Goal: Browse casually: Explore the website without a specific task or goal

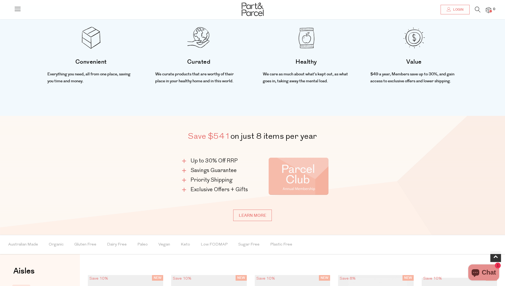
scroll to position [293, 0]
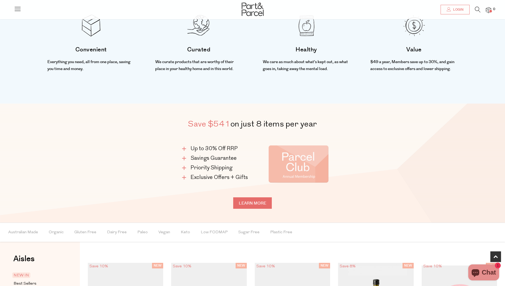
click at [255, 205] on link "Learn more" at bounding box center [252, 202] width 39 height 11
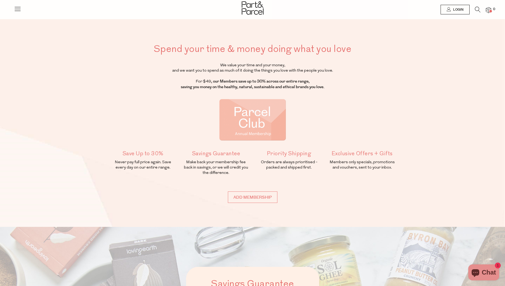
click at [16, 5] on icon at bounding box center [17, 8] width 7 height 7
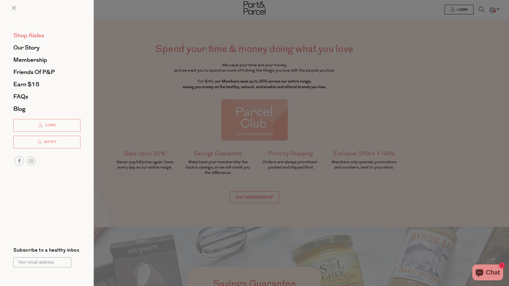
click at [23, 36] on span "Shop Aisles" at bounding box center [28, 35] width 31 height 9
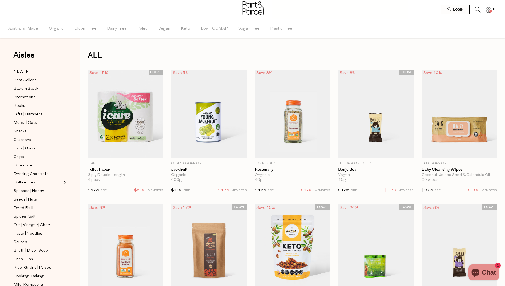
click at [476, 10] on icon at bounding box center [478, 10] width 6 height 6
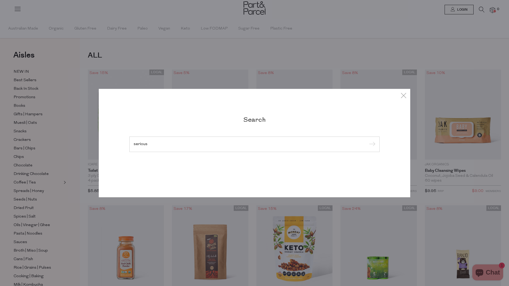
type input "serious"
click at [367, 140] on input "submit" at bounding box center [371, 144] width 8 height 8
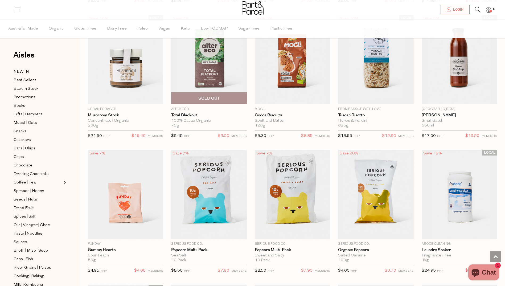
scroll to position [225, 0]
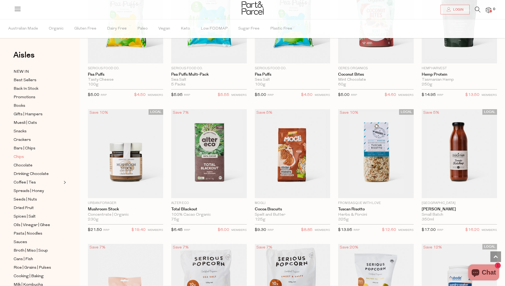
click at [21, 154] on span "Chips" at bounding box center [19, 157] width 10 height 6
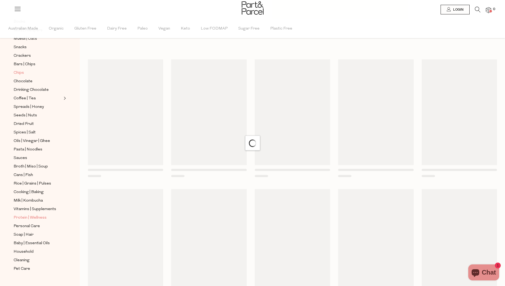
scroll to position [84, 0]
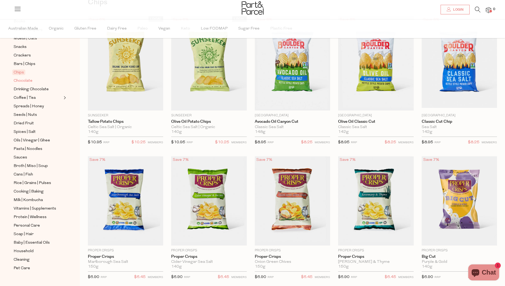
scroll to position [80, 0]
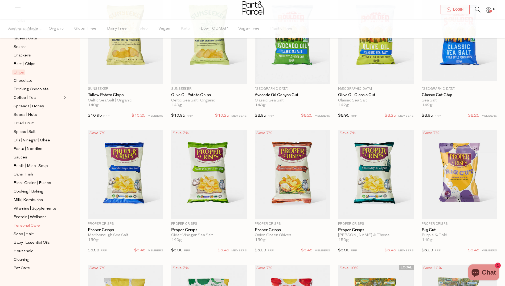
click at [33, 222] on span "Personal Care" at bounding box center [27, 225] width 26 height 6
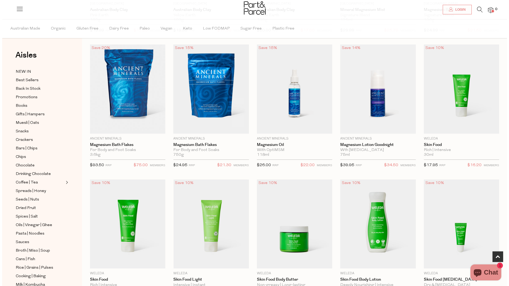
scroll to position [161, 0]
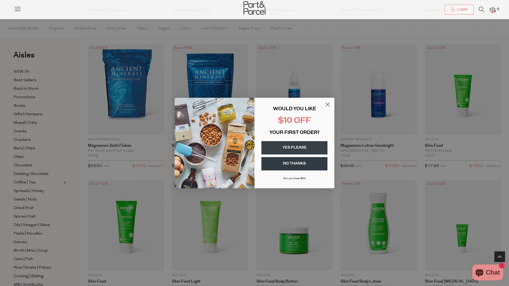
click at [326, 104] on circle "Close dialog" at bounding box center [327, 104] width 9 height 9
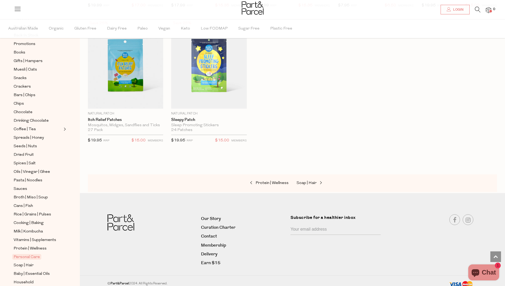
scroll to position [80, 0]
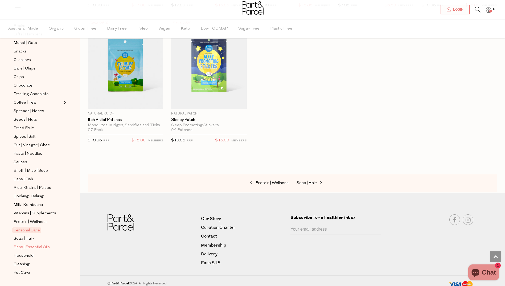
click at [35, 244] on span "Baby | Essential Oils" at bounding box center [32, 247] width 36 height 6
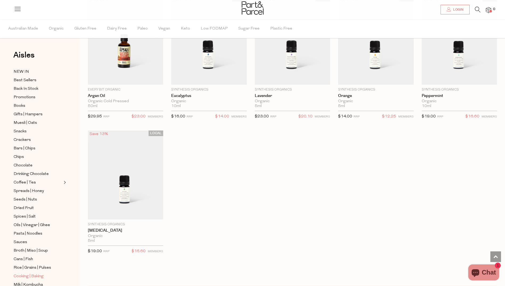
scroll to position [319, 0]
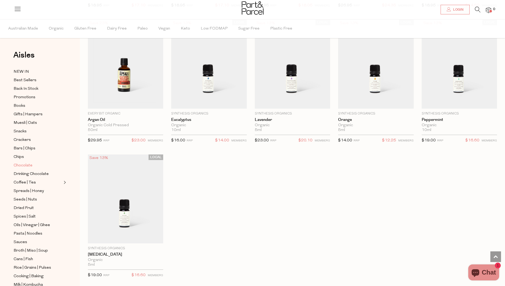
click at [27, 163] on span "Chocolate" at bounding box center [23, 165] width 19 height 6
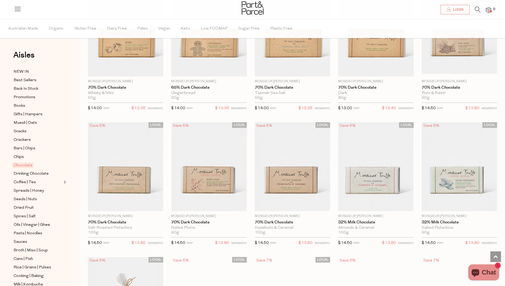
scroll to position [692, 0]
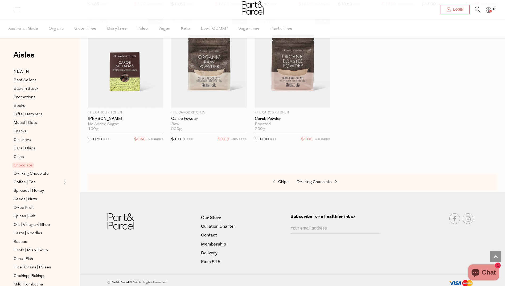
scroll to position [1549, 0]
